Goal: Obtain resource: Download file/media

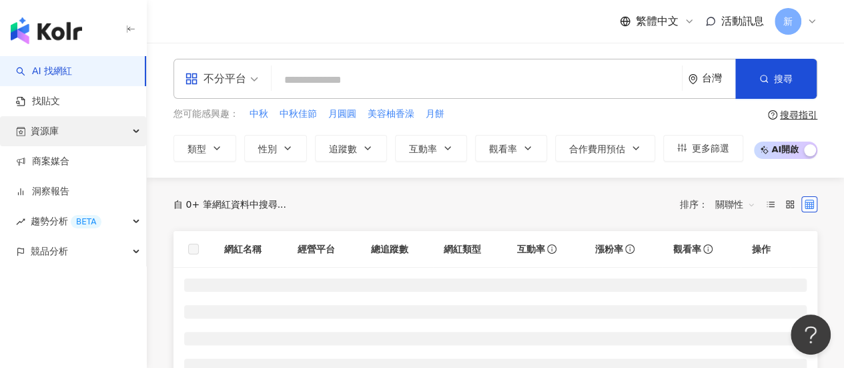
click at [64, 137] on div "資源庫" at bounding box center [73, 131] width 146 height 30
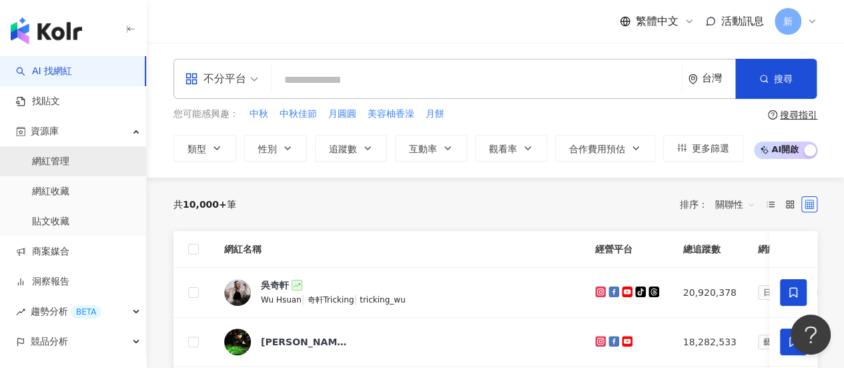
click at [67, 164] on link "網紅管理" at bounding box center [50, 161] width 37 height 13
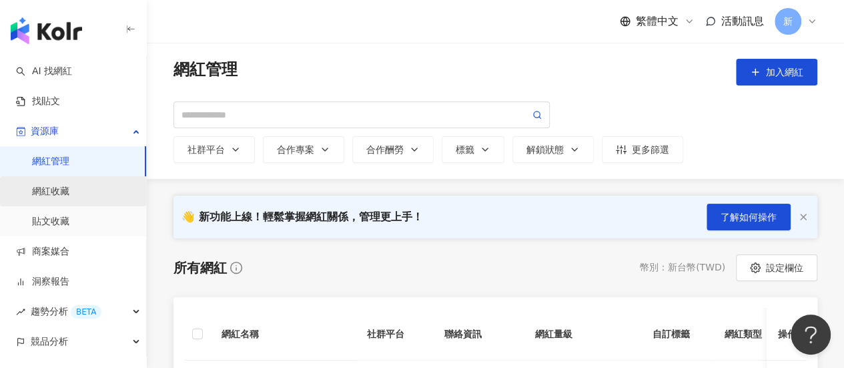
click at [65, 192] on link "網紅收藏" at bounding box center [50, 191] width 37 height 13
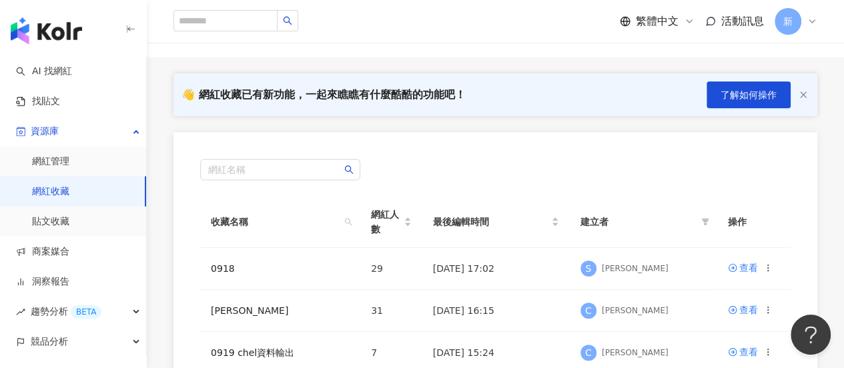
scroll to position [133, 0]
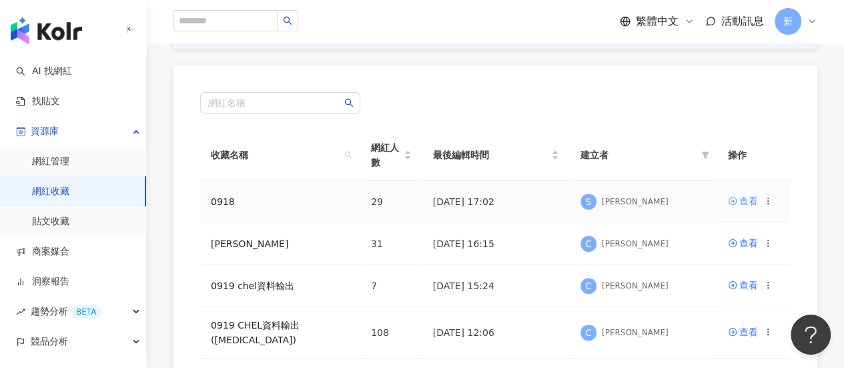
click at [746, 201] on div "查看" at bounding box center [748, 201] width 19 height 15
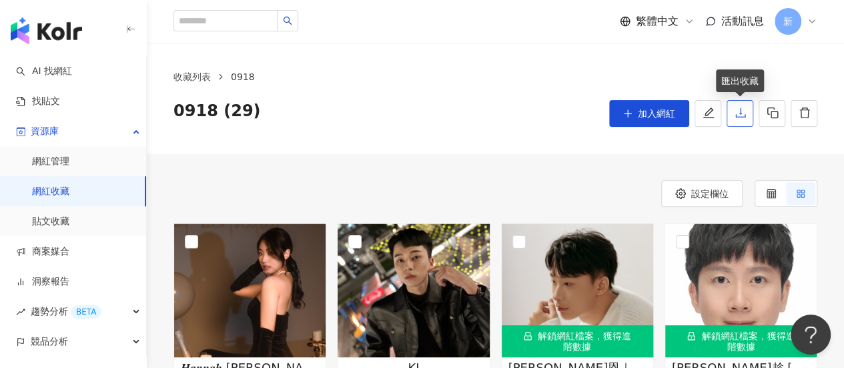
click at [742, 119] on icon "download" at bounding box center [741, 113] width 12 height 12
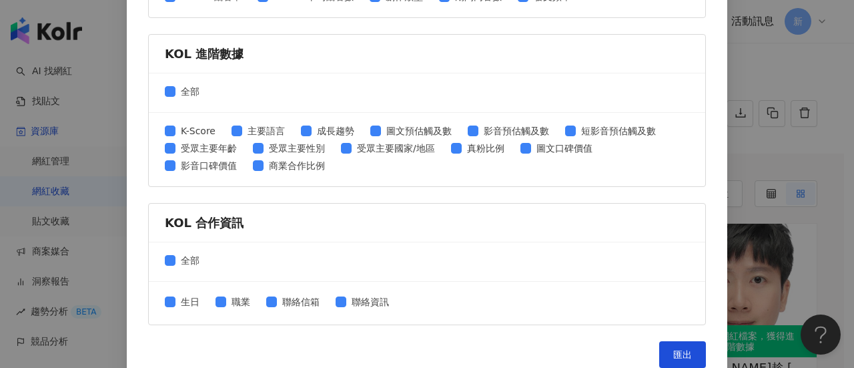
scroll to position [663, 0]
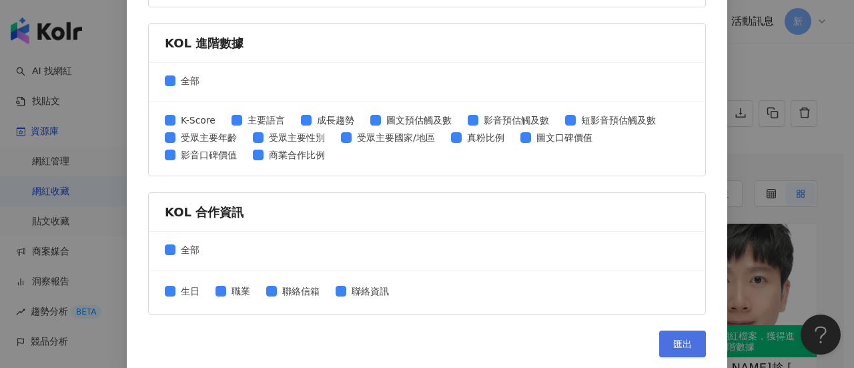
click at [676, 338] on span "匯出" at bounding box center [682, 343] width 19 height 11
